Goal: Communication & Community: Connect with others

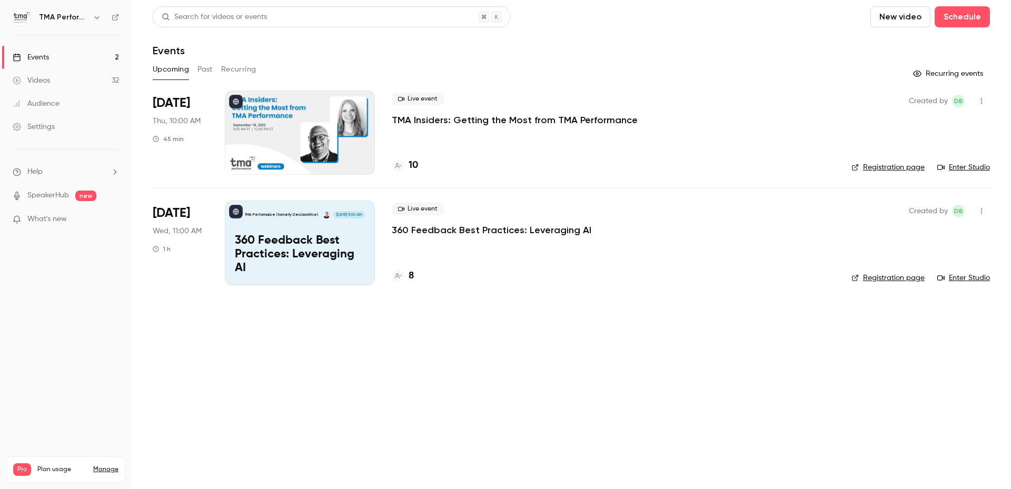
click at [914, 166] on link "Registration page" at bounding box center [888, 167] width 73 height 11
click at [913, 279] on link "Registration page" at bounding box center [888, 278] width 73 height 11
click at [978, 100] on icon "button" at bounding box center [982, 100] width 8 height 7
click at [930, 152] on div "Invite to Studio" at bounding box center [941, 155] width 80 height 11
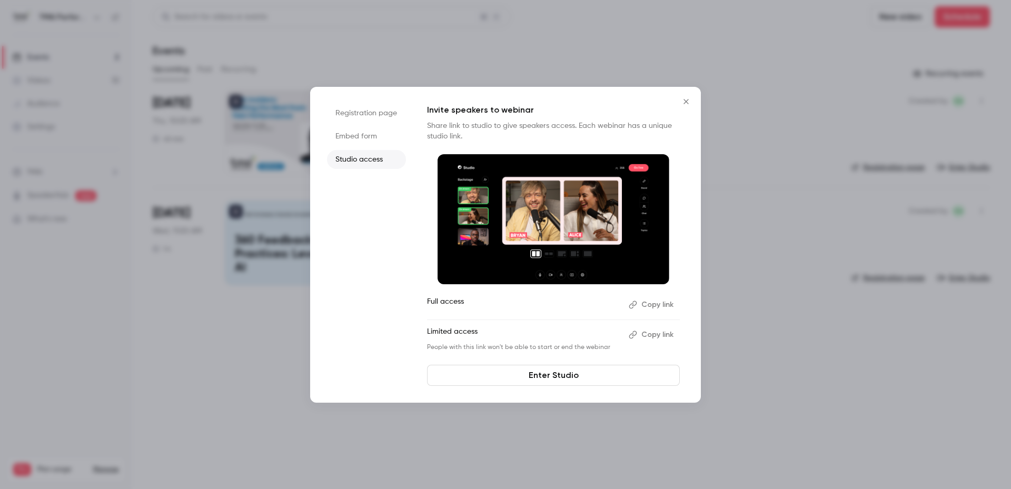
click at [663, 336] on button "Copy link" at bounding box center [652, 335] width 55 height 17
